Goal: Task Accomplishment & Management: Complete application form

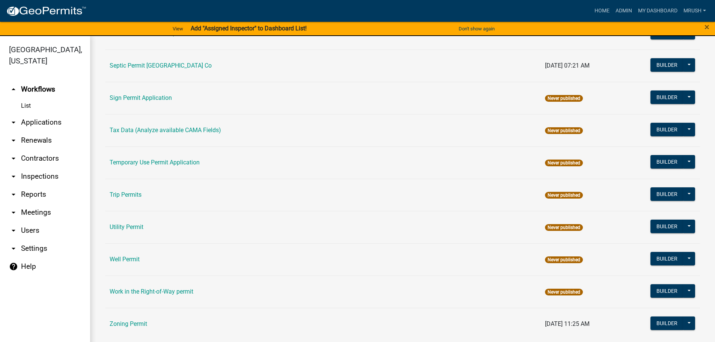
scroll to position [363, 0]
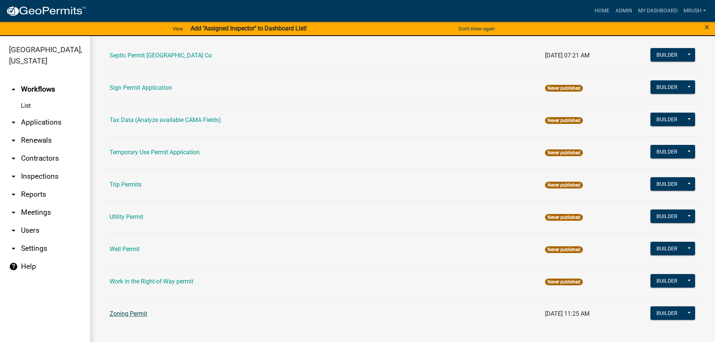
click at [144, 314] on link "Zoning Permit" at bounding box center [129, 313] width 38 height 7
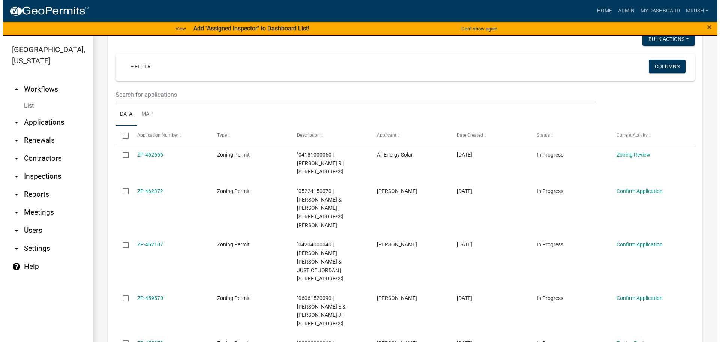
scroll to position [119, 0]
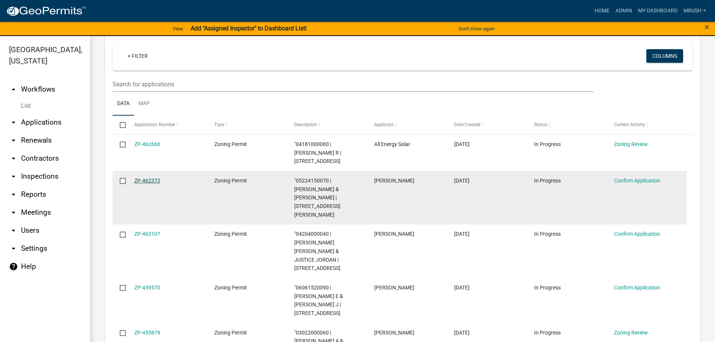
click at [148, 179] on link "ZP-462372" at bounding box center [147, 180] width 26 height 6
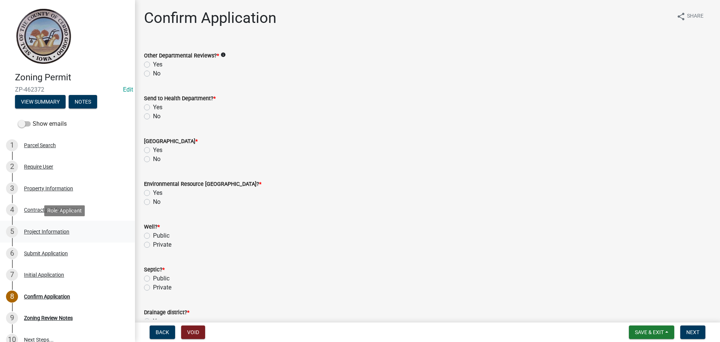
click at [57, 231] on div "Project Information" at bounding box center [46, 231] width 45 height 5
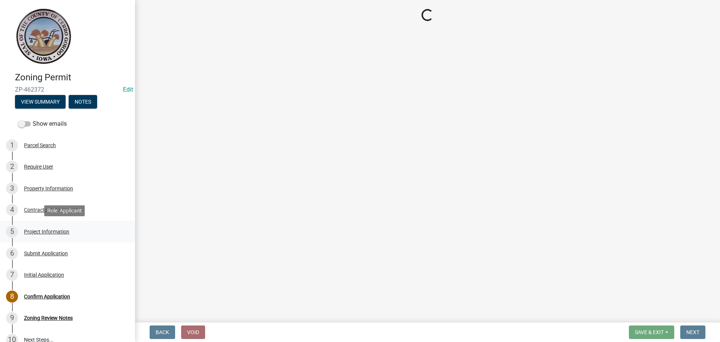
select select "36cf34de-39a9-4c6d-9647-d3c659c1a4c8"
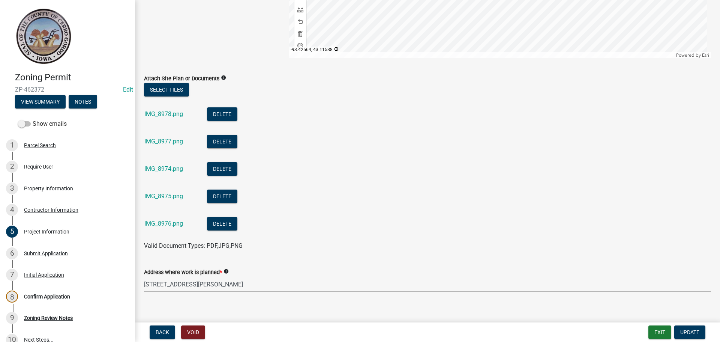
scroll to position [191, 0]
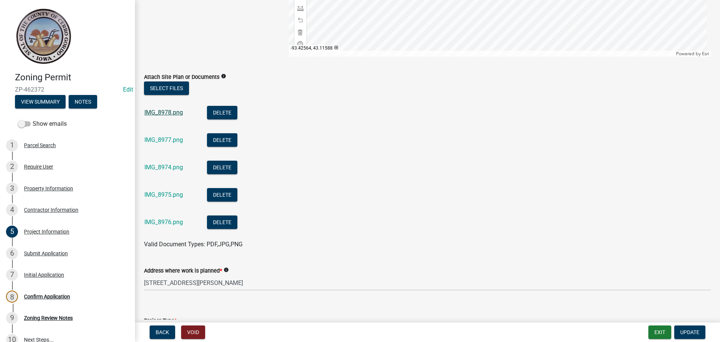
click at [178, 112] on link "IMG_8978.png" at bounding box center [163, 112] width 39 height 7
click at [156, 140] on link "IMG_8977.png" at bounding box center [163, 139] width 39 height 7
click at [159, 168] on link "IMG_8974.png" at bounding box center [163, 167] width 39 height 7
click at [168, 221] on link "IMG_8976.png" at bounding box center [163, 221] width 39 height 7
click at [170, 87] on button "Select files" at bounding box center [166, 88] width 45 height 14
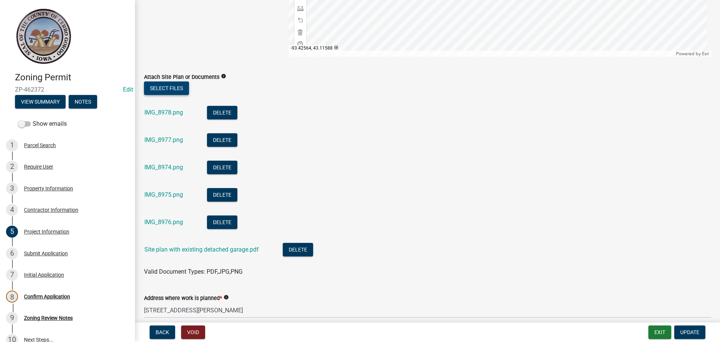
click at [156, 89] on button "Select files" at bounding box center [166, 88] width 45 height 14
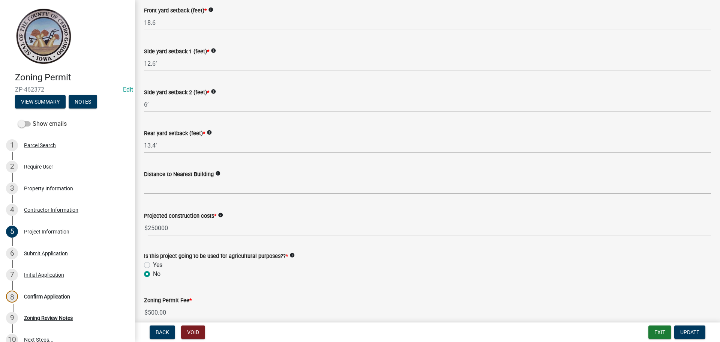
scroll to position [962, 0]
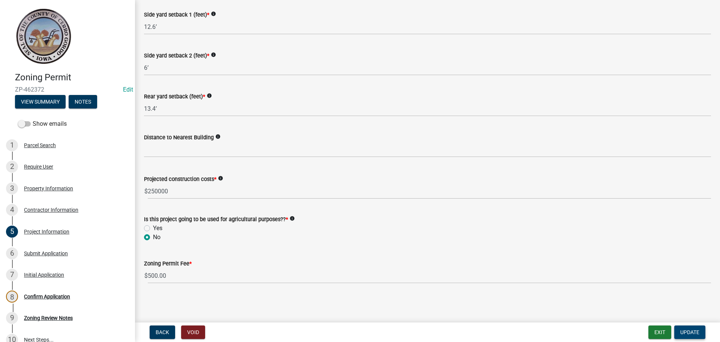
click at [693, 331] on span "Update" at bounding box center [690, 332] width 19 height 6
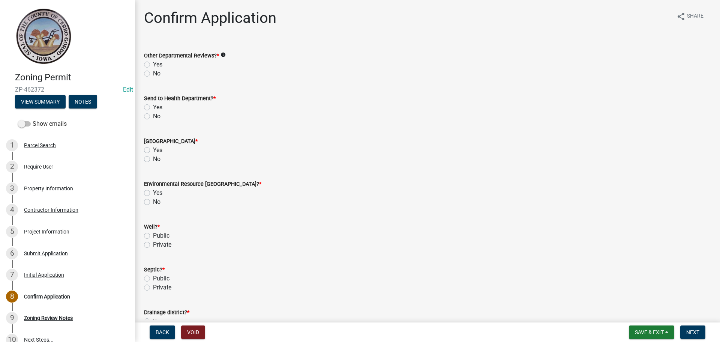
click at [153, 63] on label "Yes" at bounding box center [157, 64] width 9 height 9
click at [153, 63] on input "Yes" at bounding box center [155, 62] width 5 height 5
radio input "true"
click at [153, 105] on label "Yes" at bounding box center [157, 107] width 9 height 9
click at [153, 105] on input "Yes" at bounding box center [155, 105] width 5 height 5
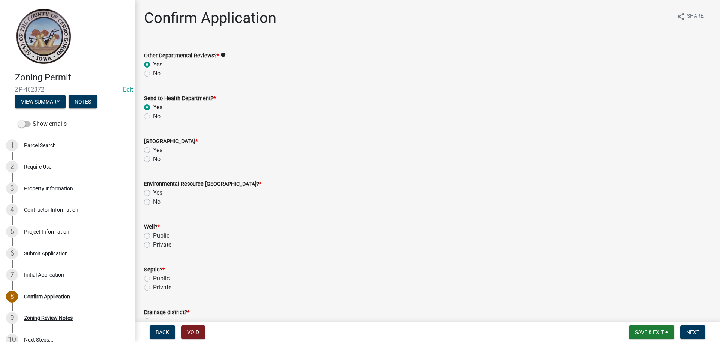
radio input "true"
click at [153, 149] on label "Yes" at bounding box center [157, 150] width 9 height 9
click at [153, 149] on input "Yes" at bounding box center [155, 148] width 5 height 5
radio input "true"
click at [153, 193] on label "Yes" at bounding box center [157, 192] width 9 height 9
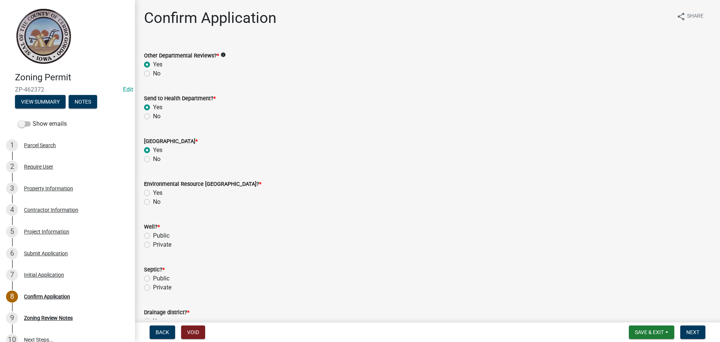
click at [153, 193] on input "Yes" at bounding box center [155, 190] width 5 height 5
radio input "true"
click at [153, 244] on label "Private" at bounding box center [162, 244] width 18 height 9
click at [153, 244] on input "Private" at bounding box center [155, 242] width 5 height 5
radio input "true"
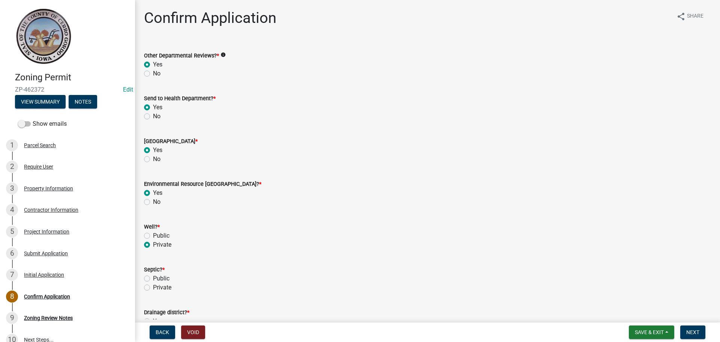
click at [153, 286] on label "Private" at bounding box center [162, 287] width 18 height 9
click at [153, 286] on input "Private" at bounding box center [155, 285] width 5 height 5
radio input "true"
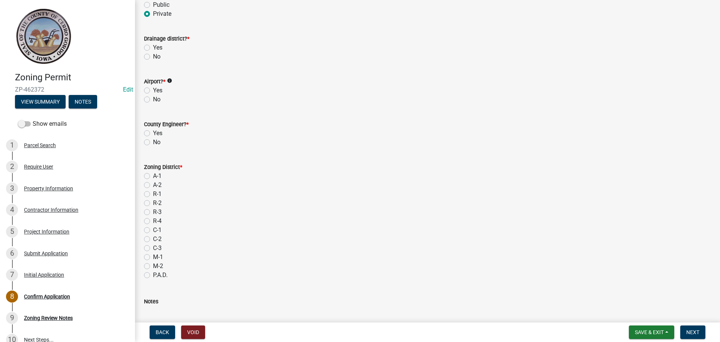
scroll to position [275, 0]
click at [153, 54] on label "No" at bounding box center [157, 54] width 8 height 9
click at [153, 54] on input "No" at bounding box center [155, 52] width 5 height 5
radio input "true"
click at [153, 98] on label "No" at bounding box center [157, 97] width 8 height 9
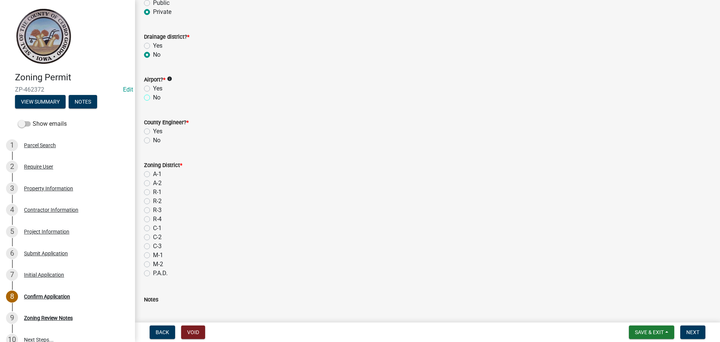
click at [153, 98] on input "No" at bounding box center [155, 95] width 5 height 5
radio input "true"
click at [153, 129] on label "Yes" at bounding box center [157, 131] width 9 height 9
click at [153, 129] on input "Yes" at bounding box center [155, 129] width 5 height 5
radio input "true"
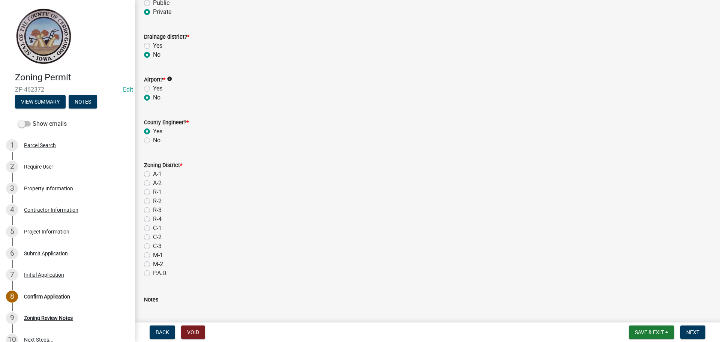
click at [153, 208] on label "R-3" at bounding box center [157, 210] width 9 height 9
click at [153, 208] on input "R-3" at bounding box center [155, 208] width 5 height 5
radio input "true"
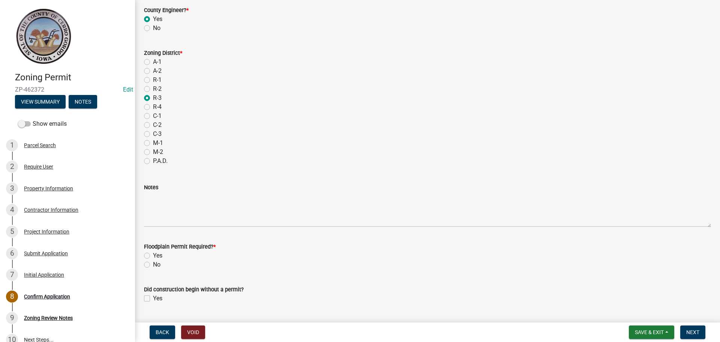
scroll to position [407, 0]
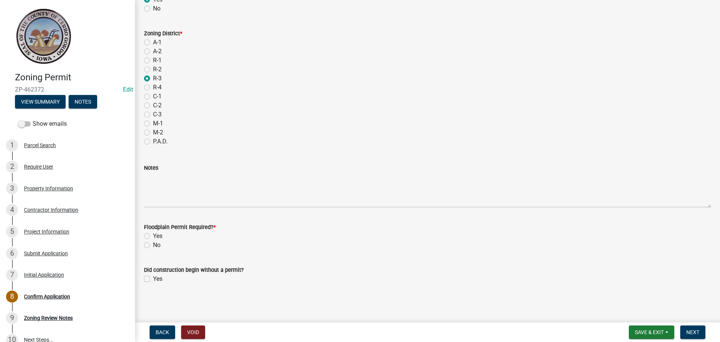
click at [153, 243] on label "No" at bounding box center [157, 244] width 8 height 9
click at [153, 243] on input "No" at bounding box center [155, 242] width 5 height 5
radio input "true"
click at [691, 331] on span "Next" at bounding box center [693, 332] width 13 height 6
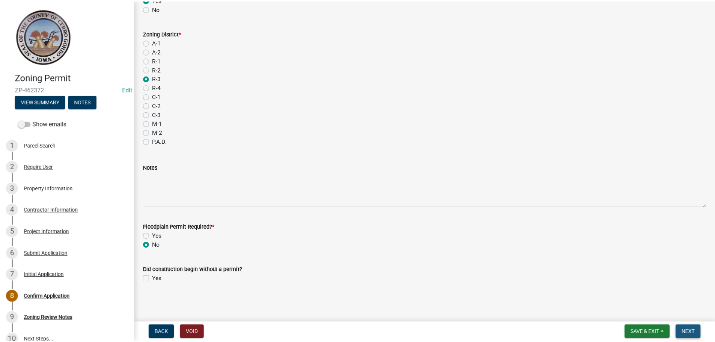
scroll to position [0, 0]
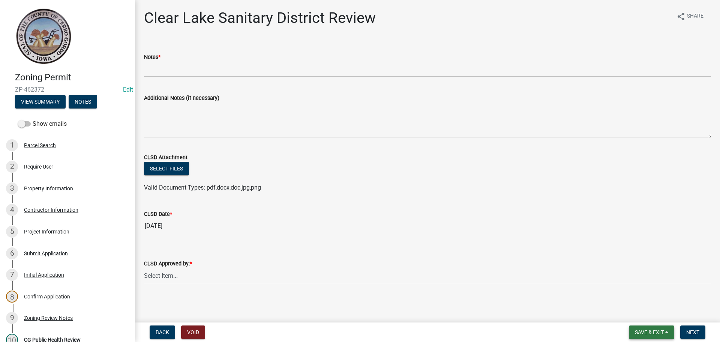
click at [658, 331] on span "Save & Exit" at bounding box center [649, 332] width 29 height 6
click at [653, 314] on button "Save & Exit" at bounding box center [644, 312] width 60 height 18
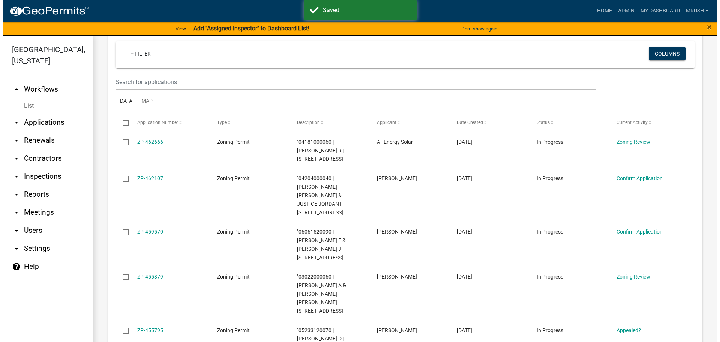
scroll to position [125, 0]
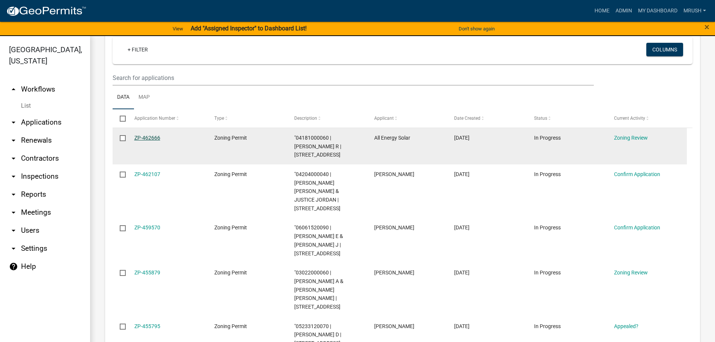
click at [149, 137] on link "ZP-462666" at bounding box center [147, 138] width 26 height 6
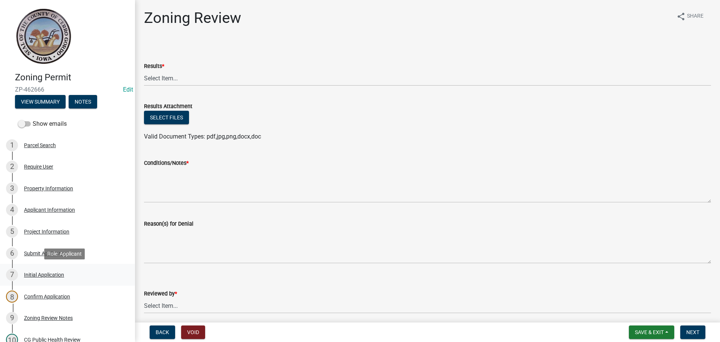
click at [52, 274] on div "Initial Application" at bounding box center [44, 274] width 40 height 5
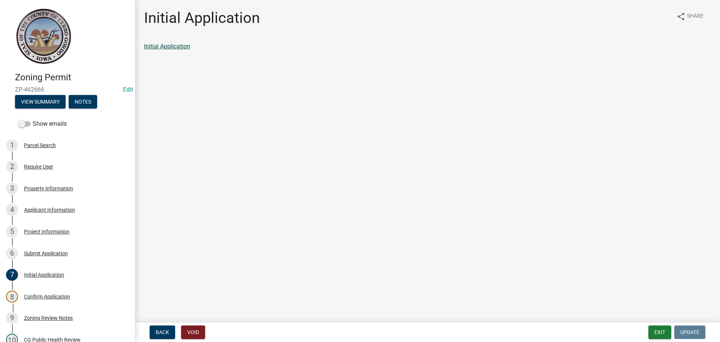
click at [155, 44] on link "Initial Application" at bounding box center [167, 46] width 46 height 7
click at [58, 233] on div "Project Information" at bounding box center [46, 231] width 45 height 5
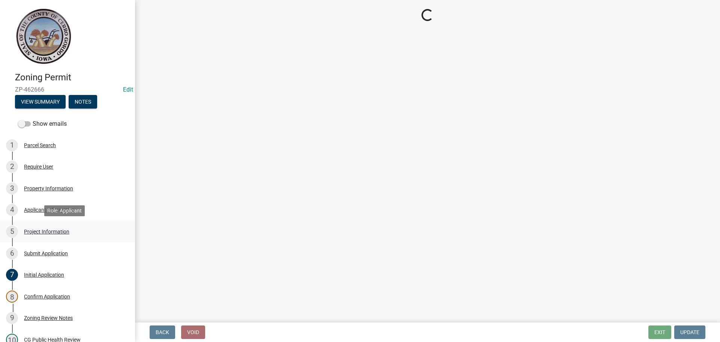
select select "c33da19a-5b3e-4f51-a669-d4d436de7689"
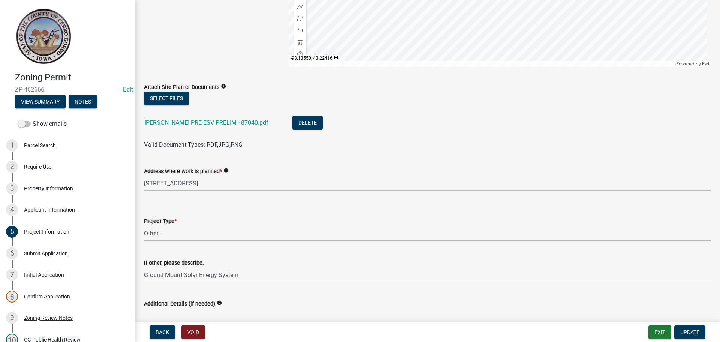
scroll to position [182, 0]
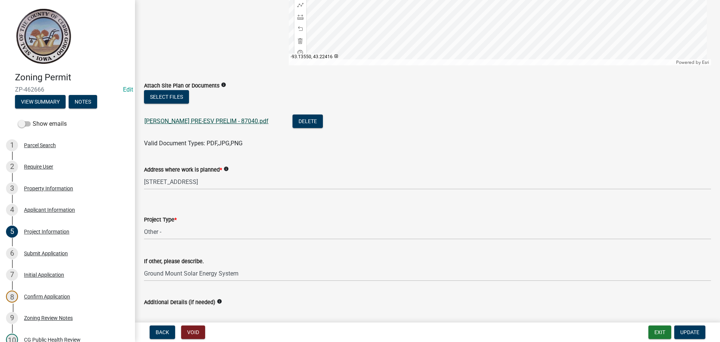
click at [225, 119] on link "[PERSON_NAME] PRE-ESV PRELIM - 87040.pdf" at bounding box center [206, 120] width 124 height 7
